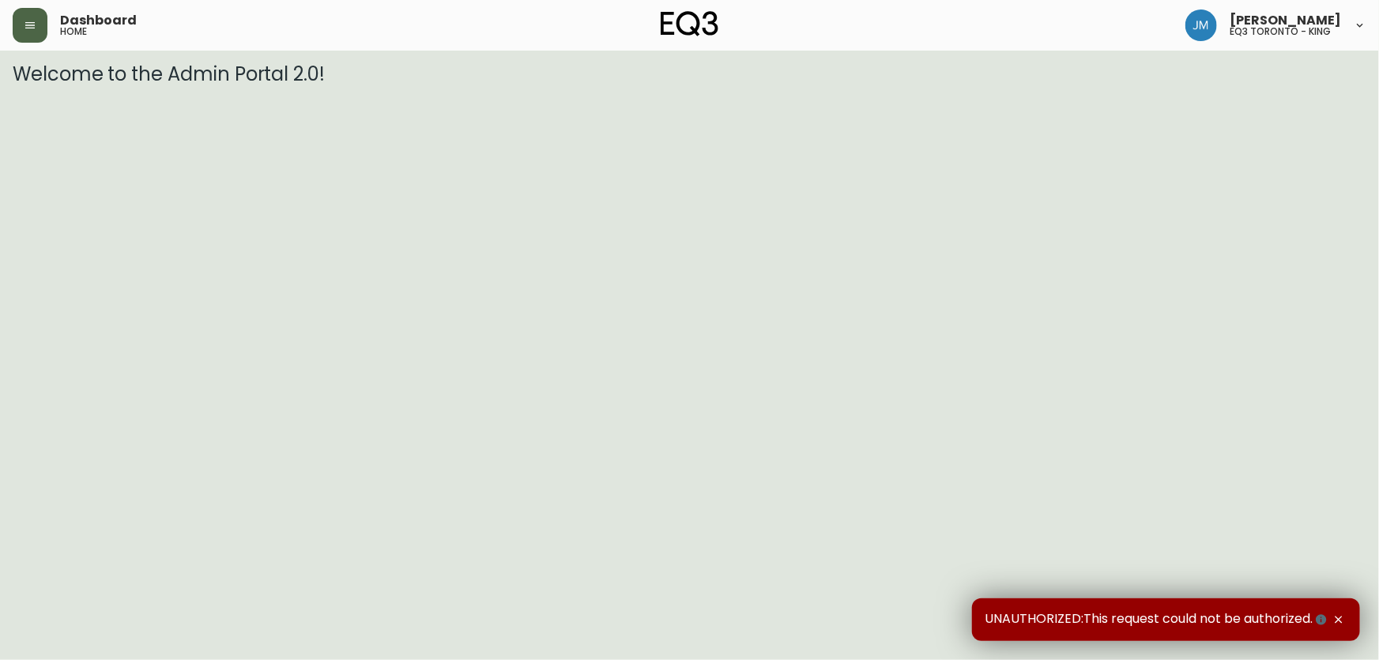
click at [25, 22] on icon "button" at bounding box center [29, 25] width 9 height 6
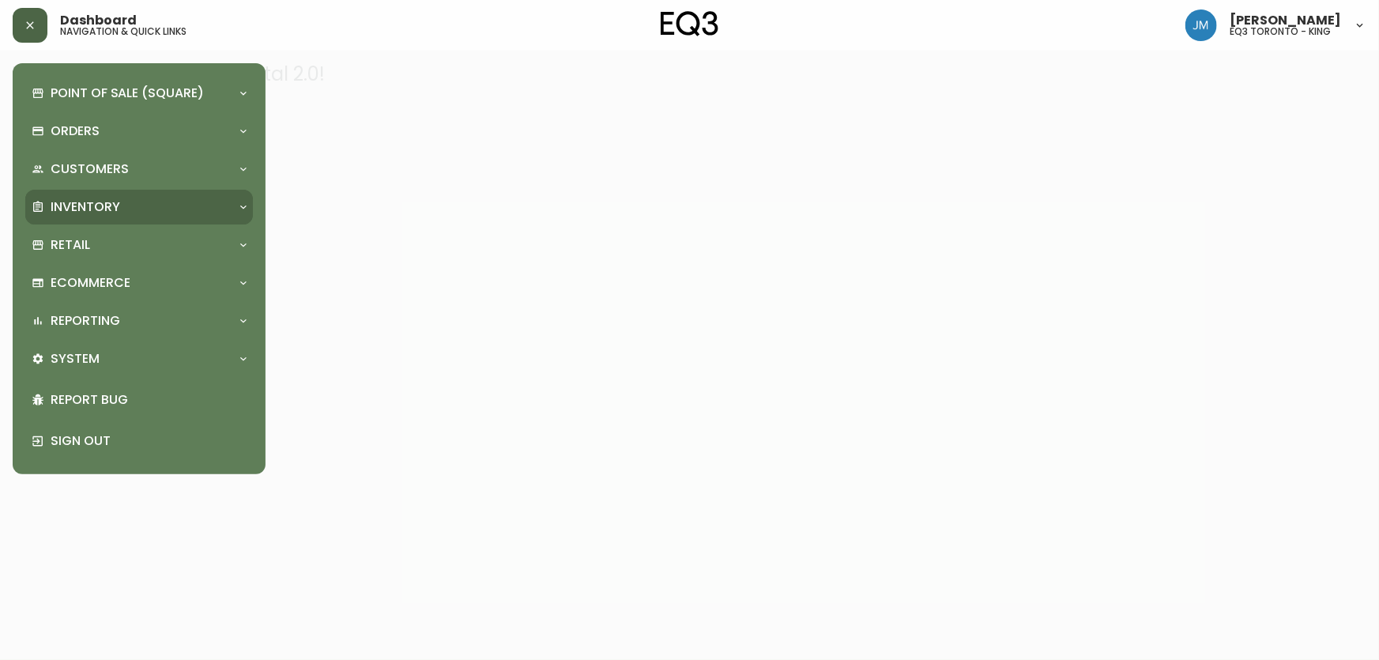
click at [67, 201] on p "Inventory" at bounding box center [86, 206] width 70 height 17
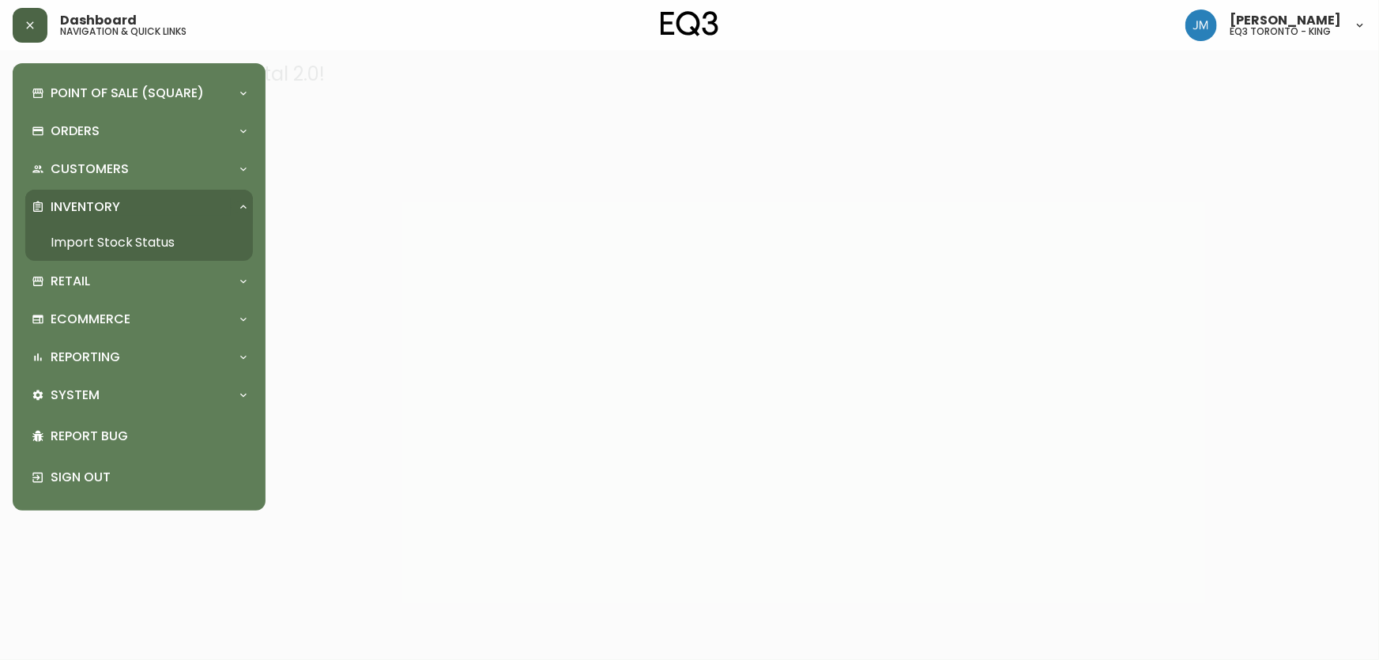
click at [101, 242] on link "Import Stock Status" at bounding box center [139, 242] width 228 height 36
